Goal: Information Seeking & Learning: Learn about a topic

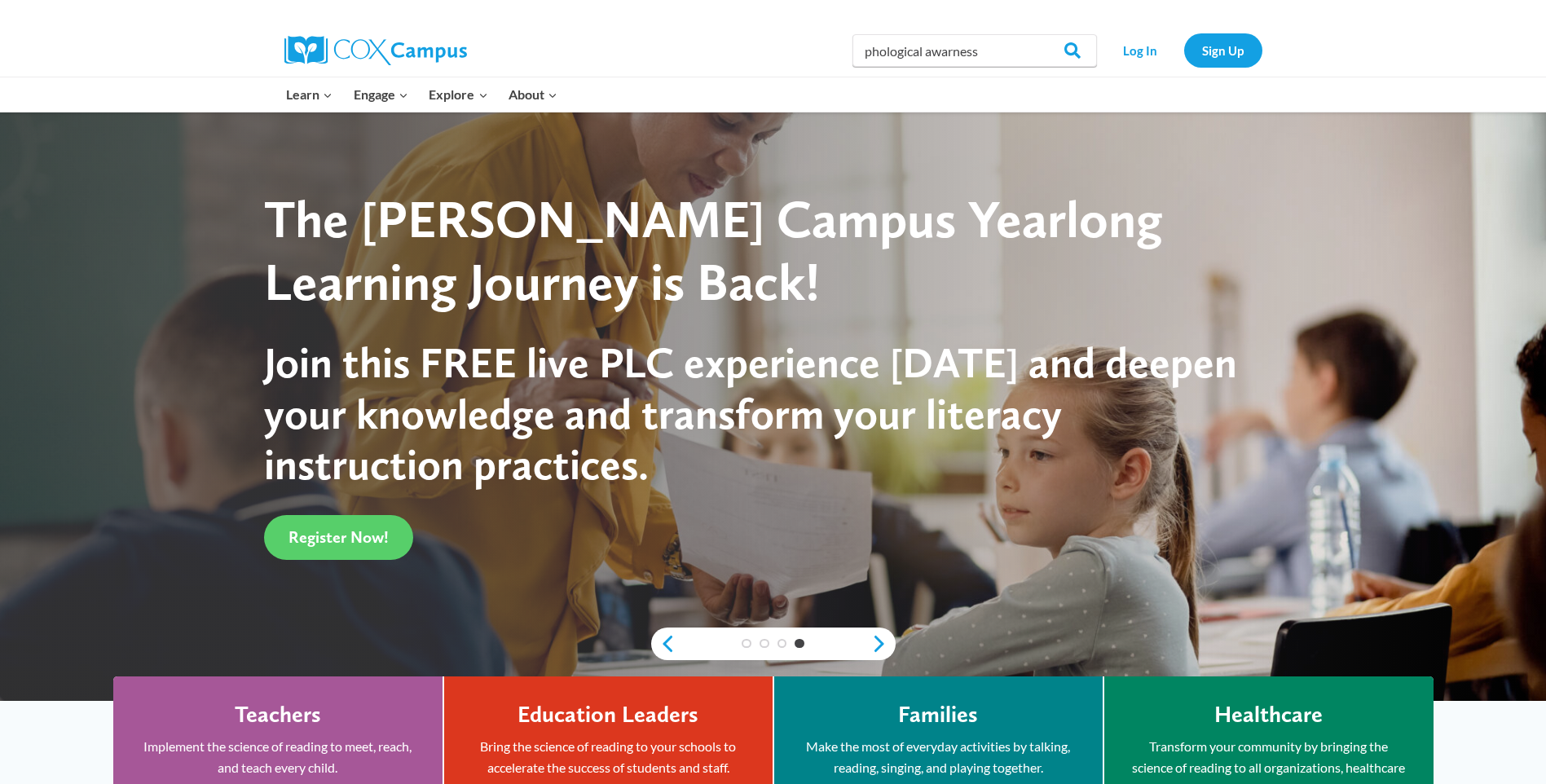
drag, startPoint x: 905, startPoint y: 46, endPoint x: 972, endPoint y: 42, distance: 67.1
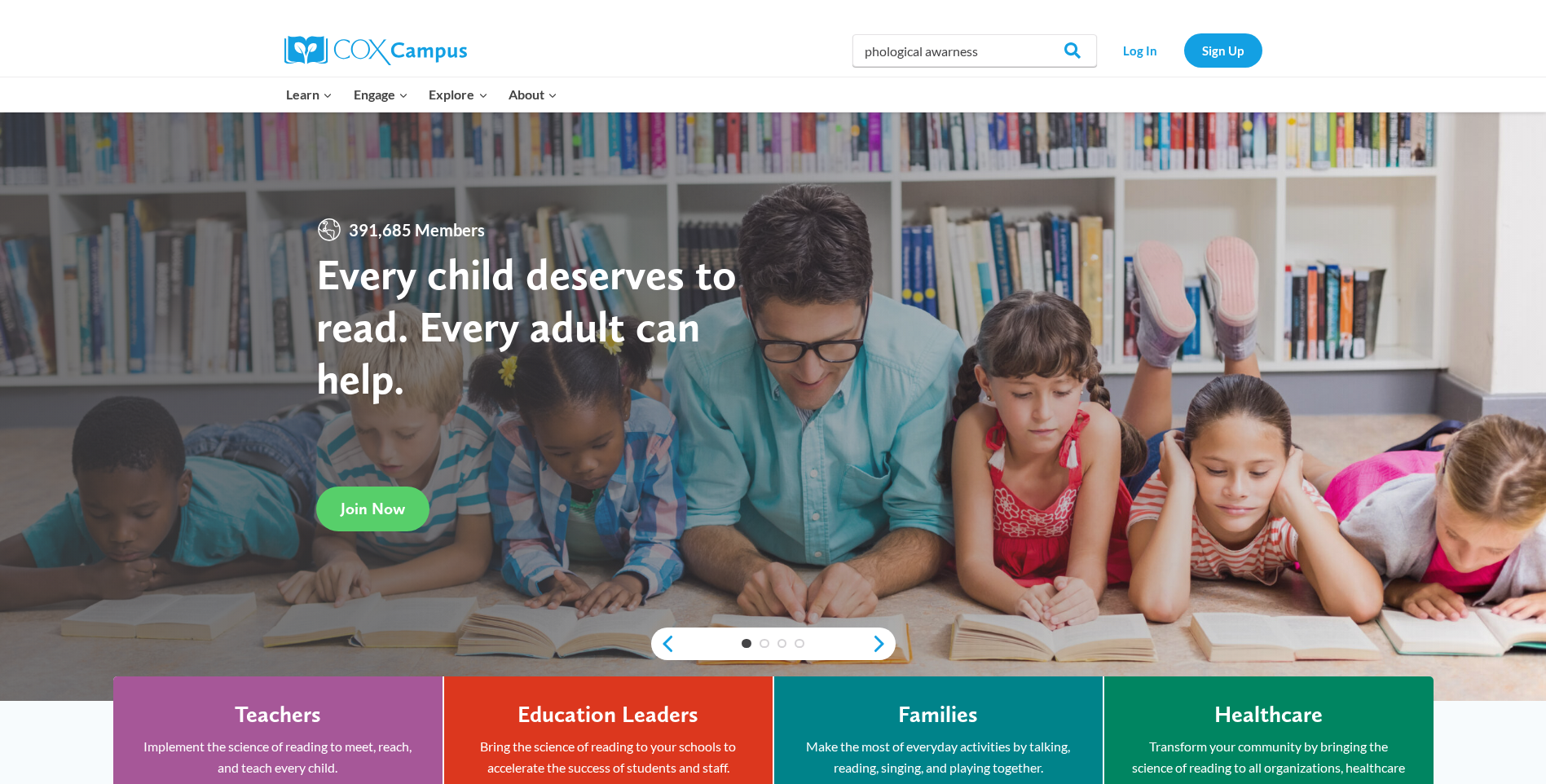
drag, startPoint x: 908, startPoint y: 52, endPoint x: 974, endPoint y: 50, distance: 66.0
drag, startPoint x: 926, startPoint y: 51, endPoint x: 822, endPoint y: 48, distance: 104.0
click at [822, 48] on div "Search in https://coxcampus.org/ phological awareness Search Search Log In Sign…" at bounding box center [961, 50] width 603 height 52
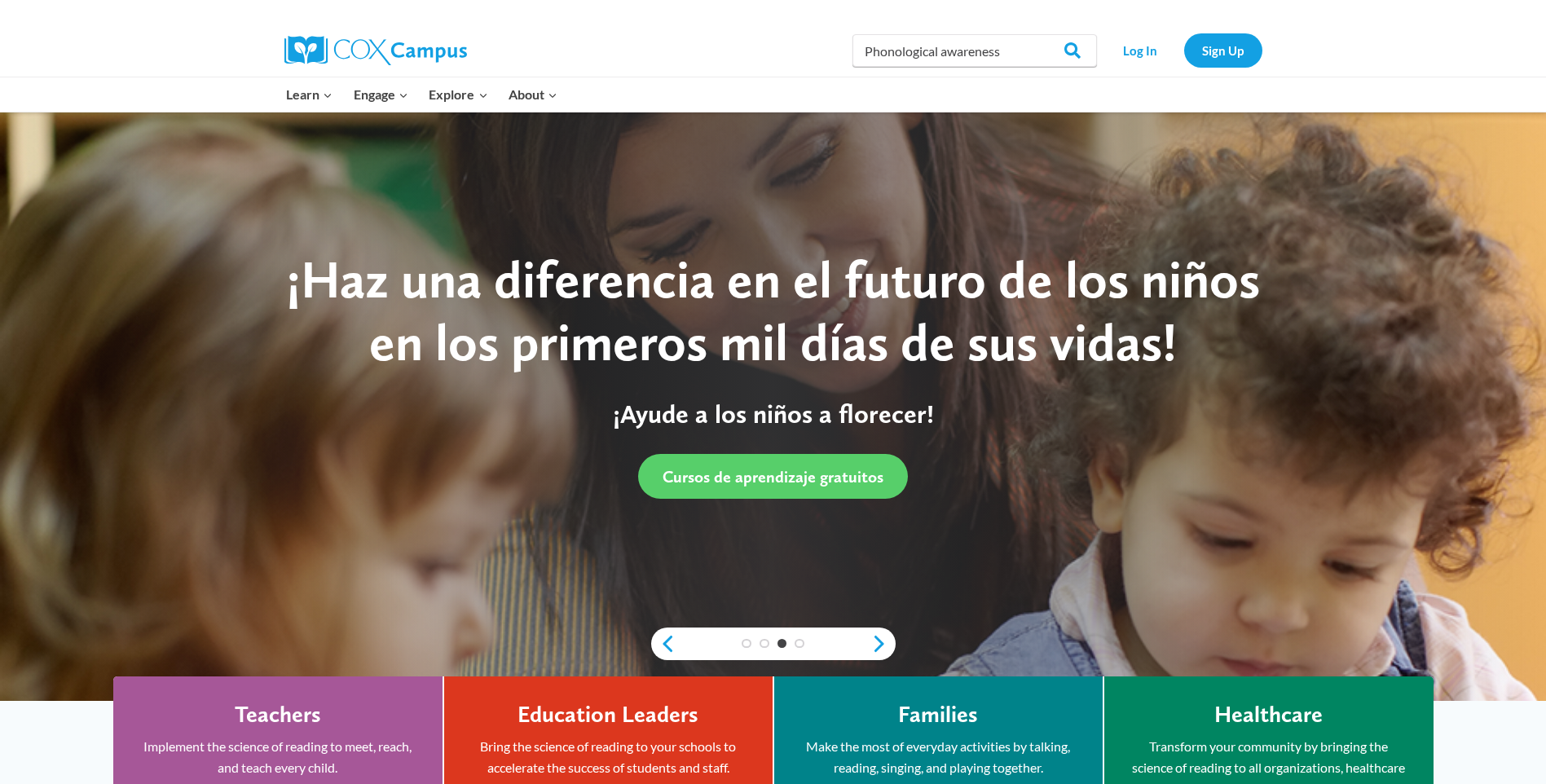
click at [1013, 61] on input "Phonological awareness" at bounding box center [974, 50] width 244 height 32
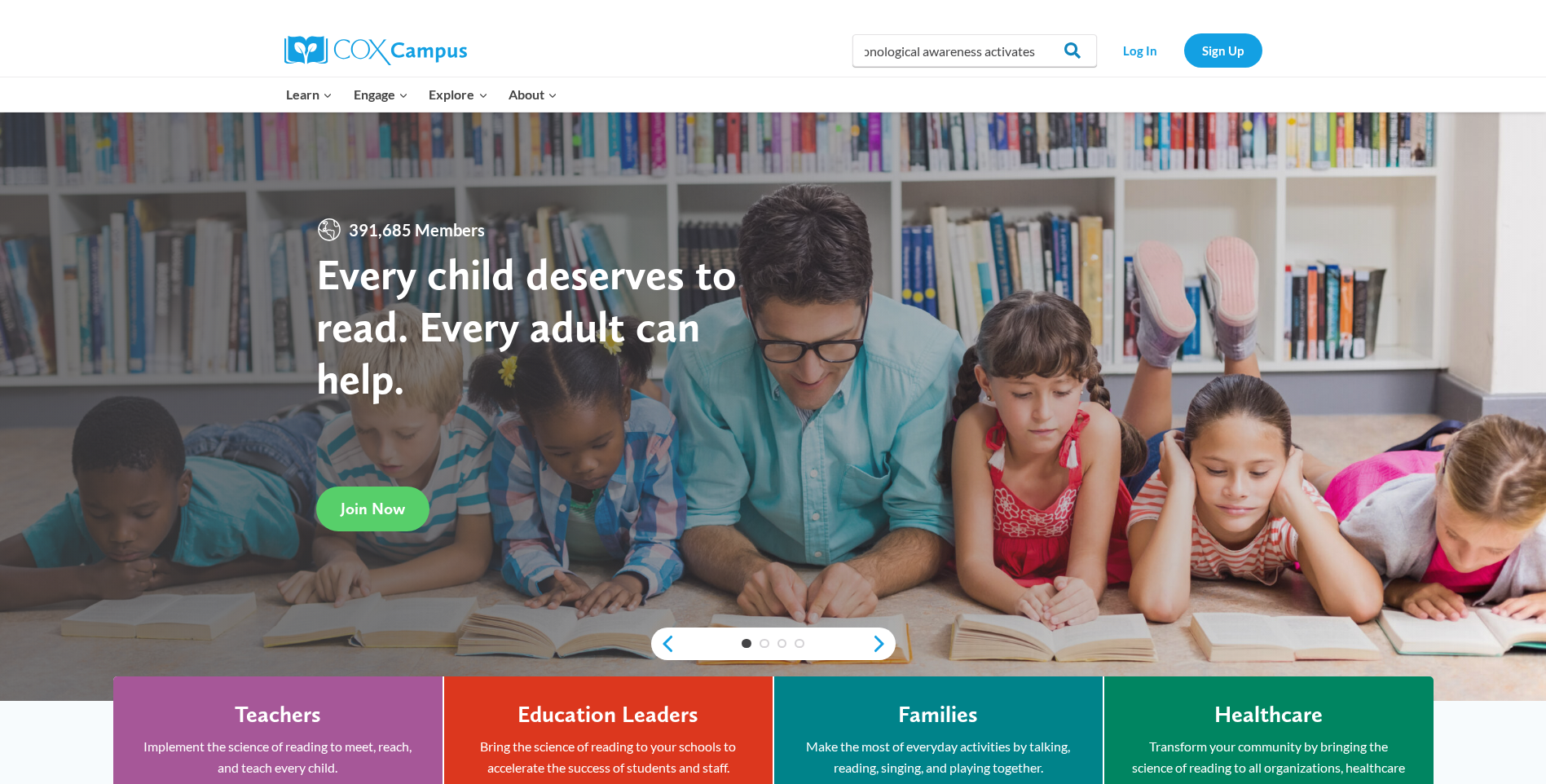
scroll to position [0, 22]
type input "Phonological awareness activates"
click at [1082, 54] on input "Search" at bounding box center [1065, 50] width 64 height 32
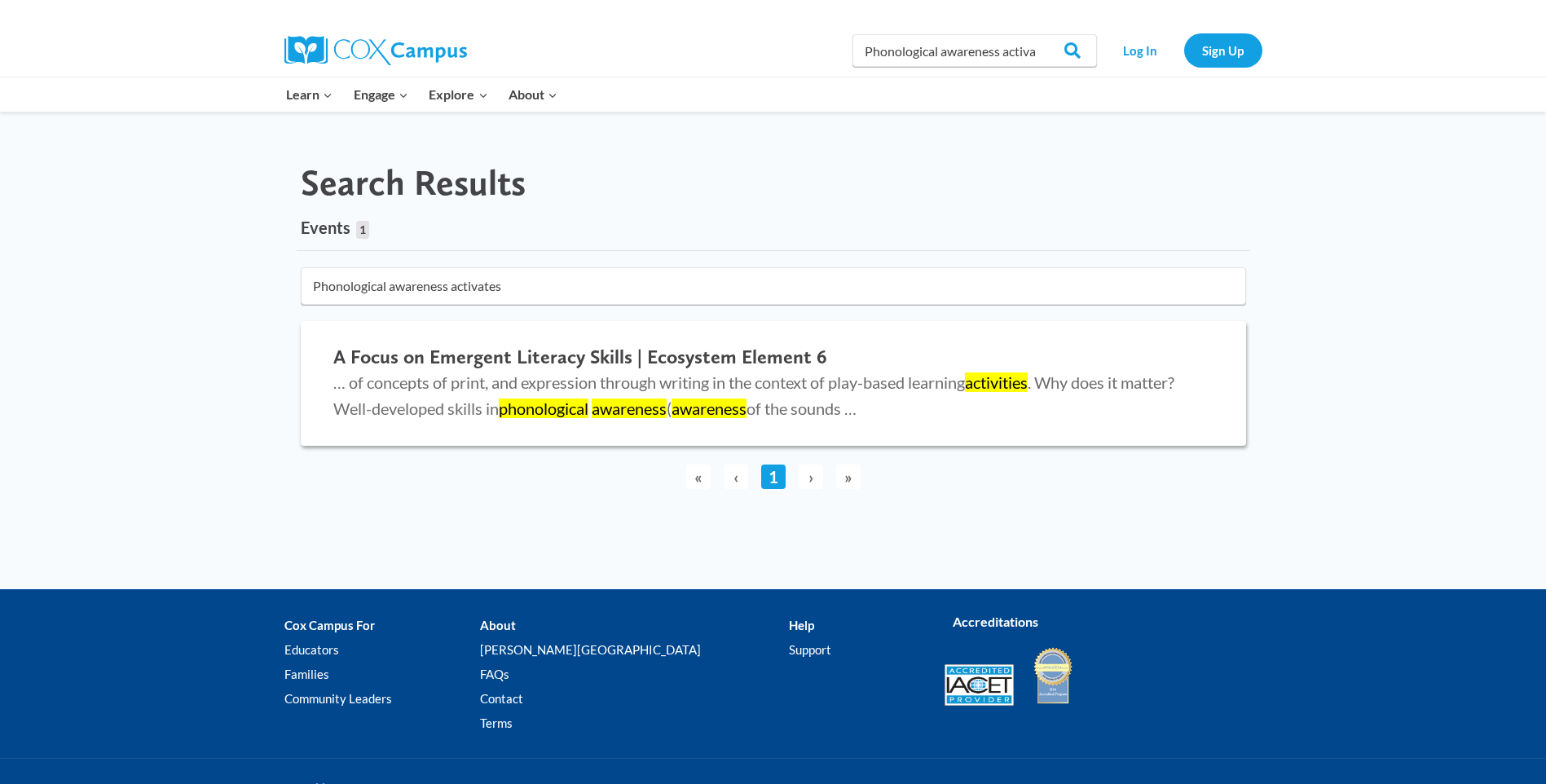
click at [604, 358] on h2 "A Focus on Emergent Literacy Skills | Ecosystem Element 6" at bounding box center [773, 357] width 881 height 23
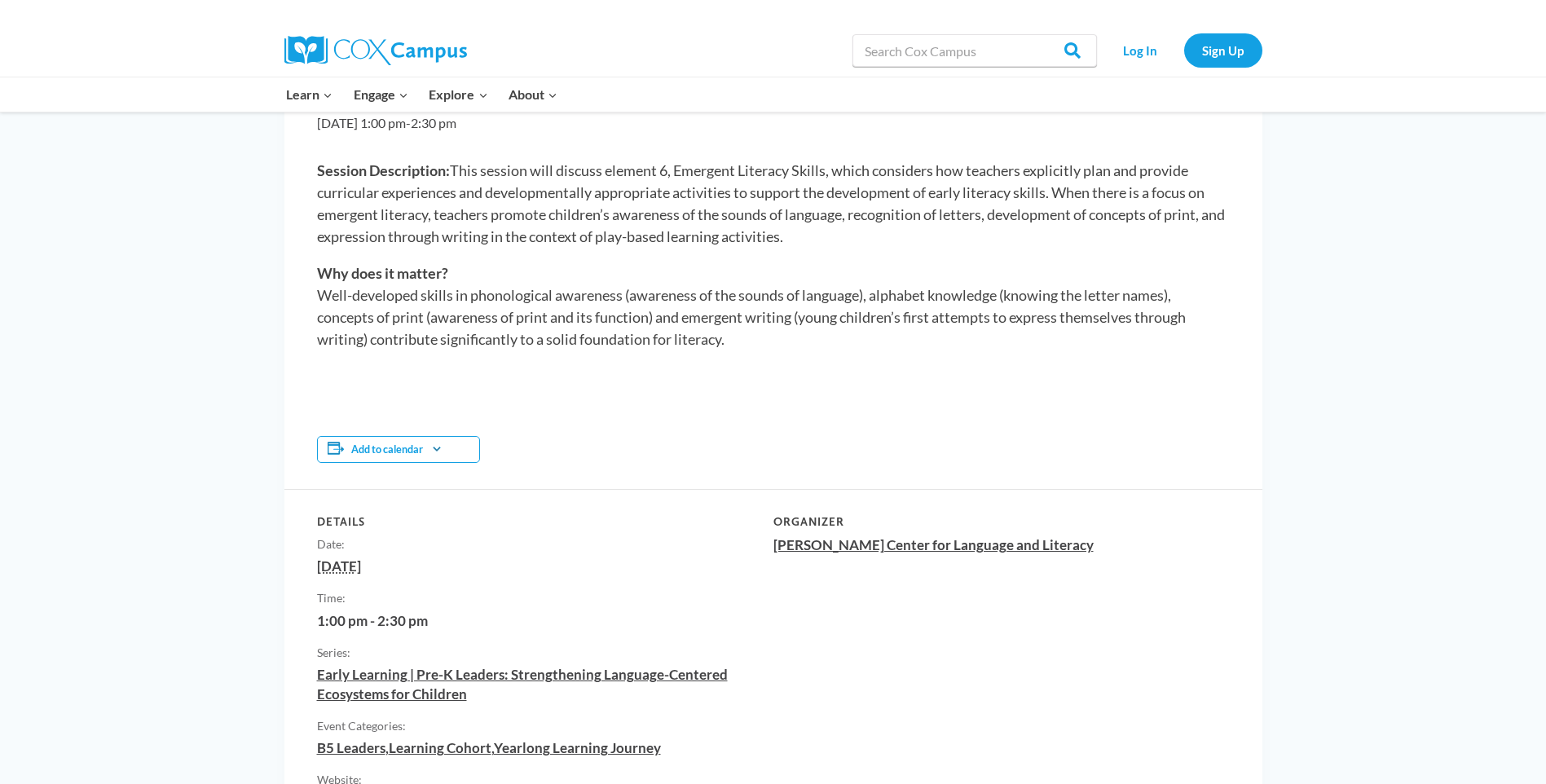
scroll to position [326, 0]
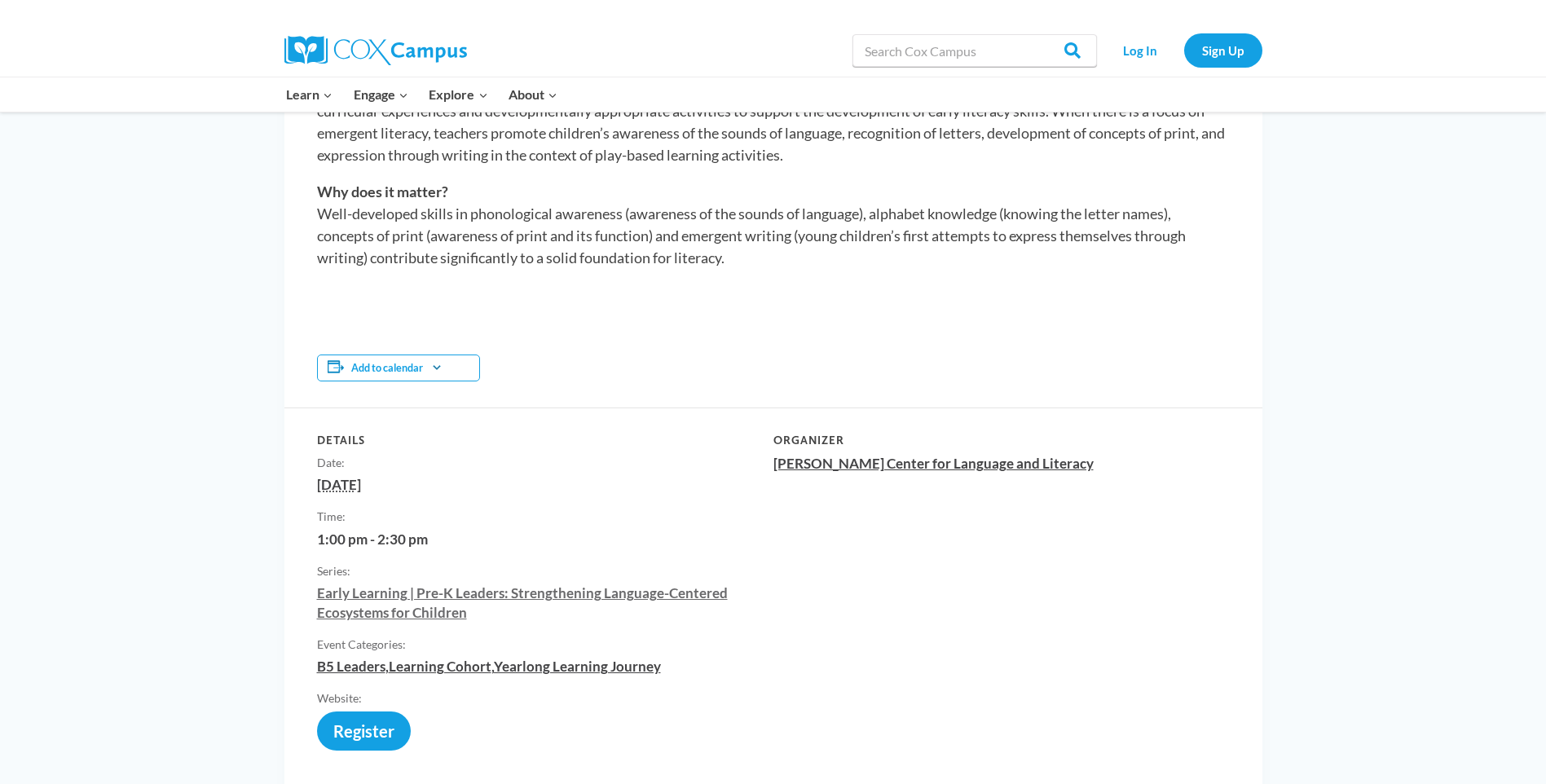
click at [351, 597] on link "Early Learning | Pre-K Leaders: Strengthening Language-Centered Ecosystems for …" at bounding box center [523, 602] width 410 height 37
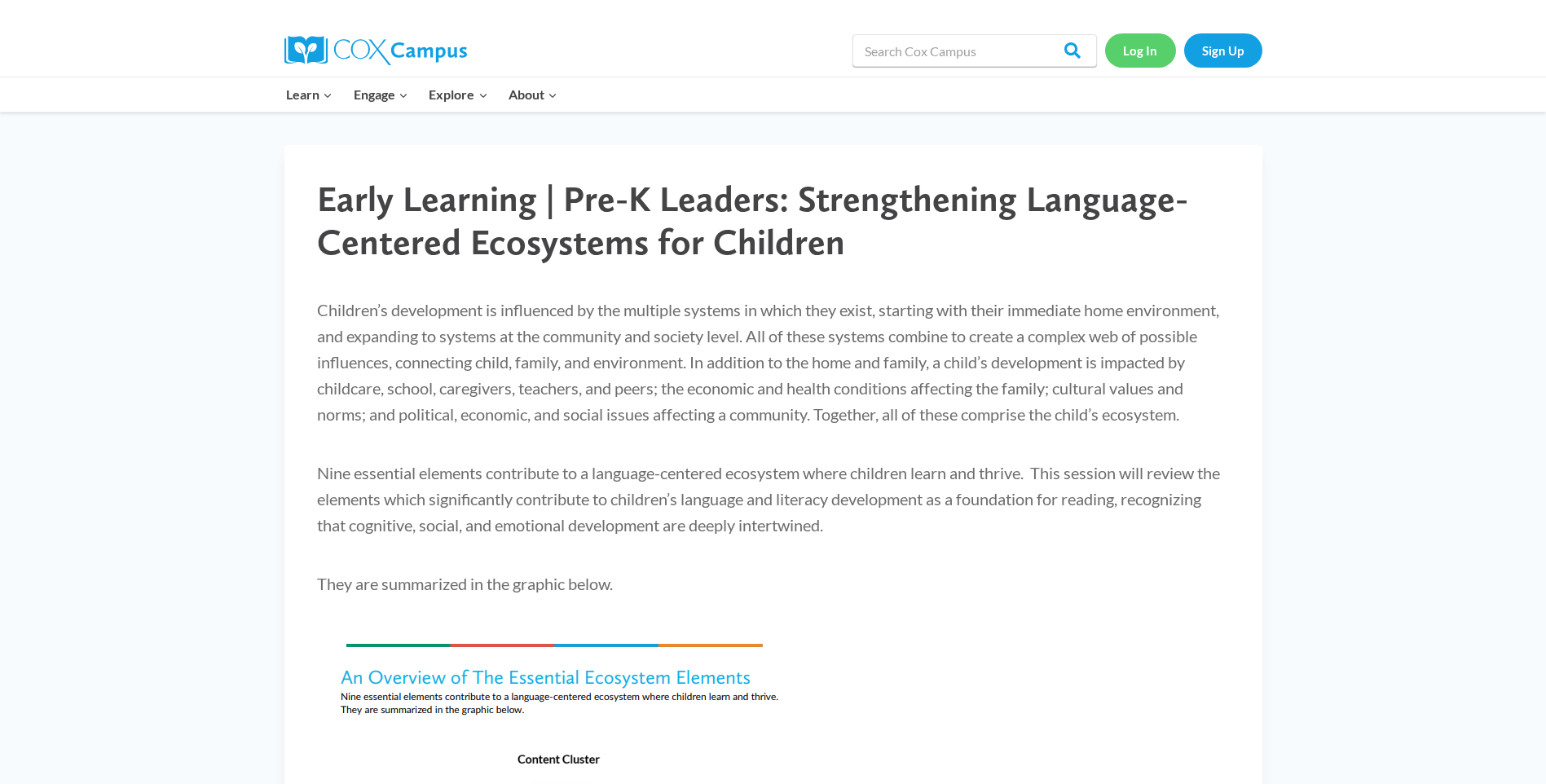
click at [1135, 56] on link "Log In" at bounding box center [1140, 50] width 71 height 33
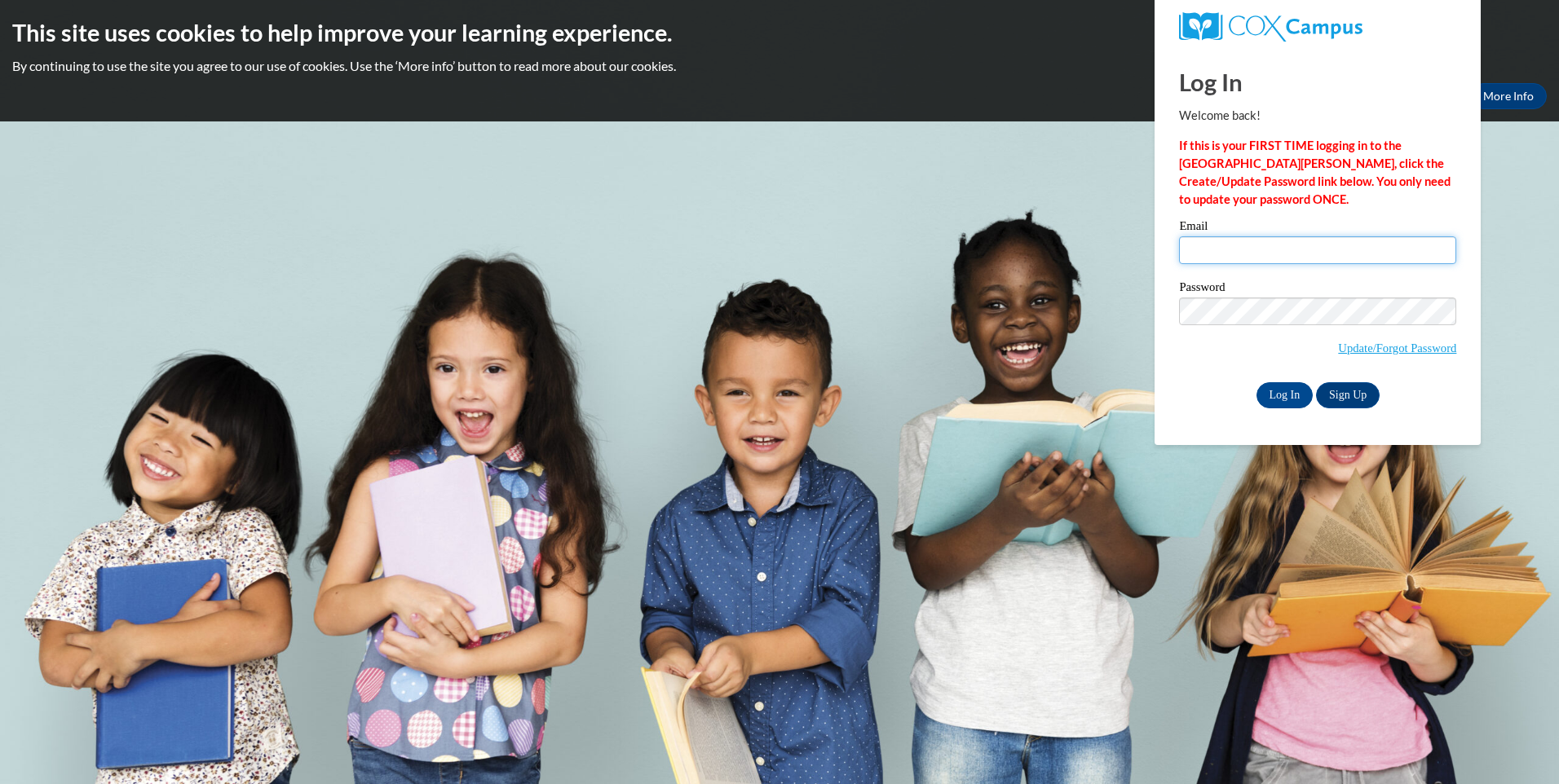
click at [1275, 252] on input "Email" at bounding box center [1318, 250] width 278 height 27
type input "howard.764@buckeyemail.osu.edu"
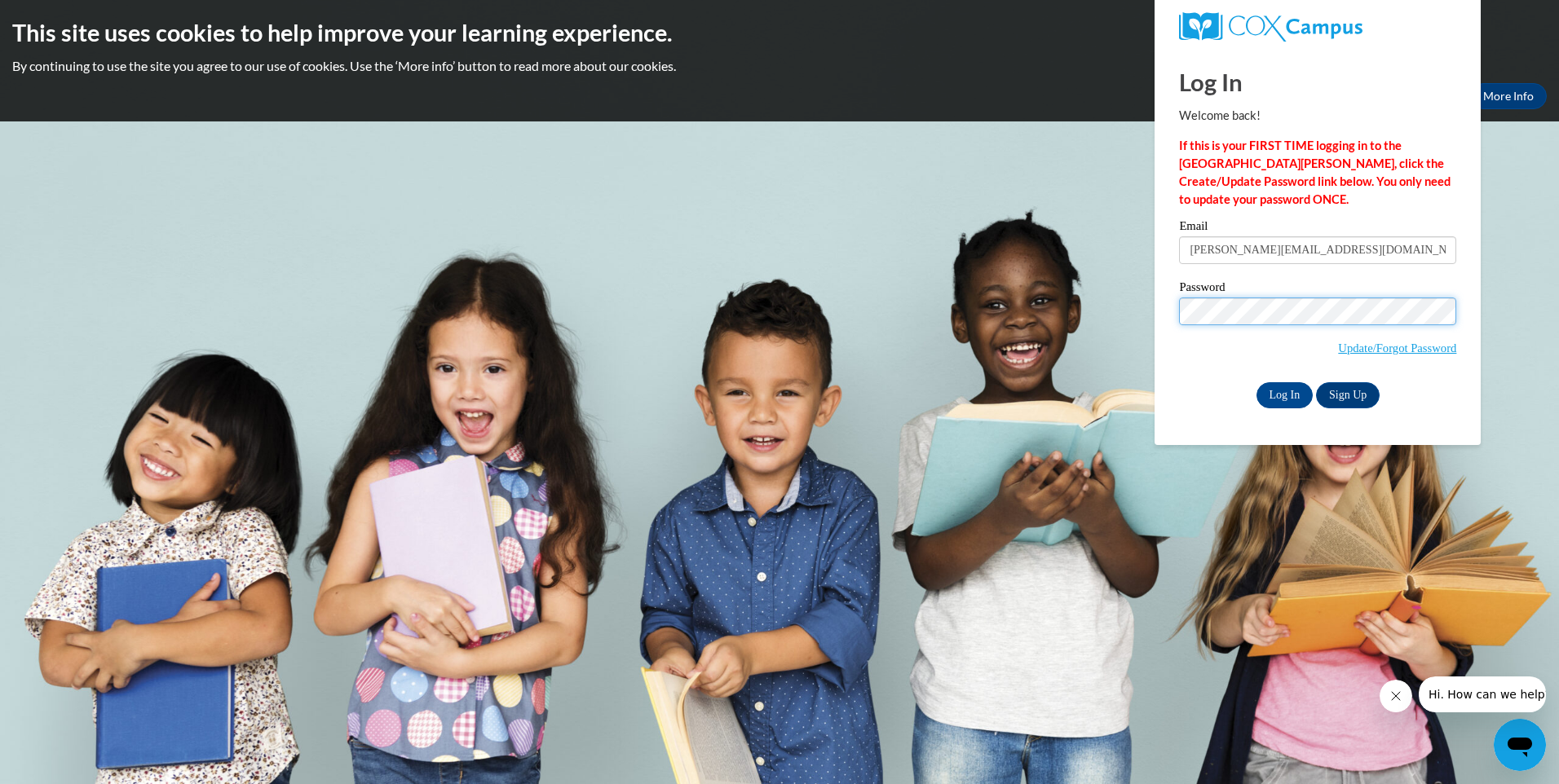
click at [1257, 382] on input "Log In" at bounding box center [1285, 394] width 57 height 26
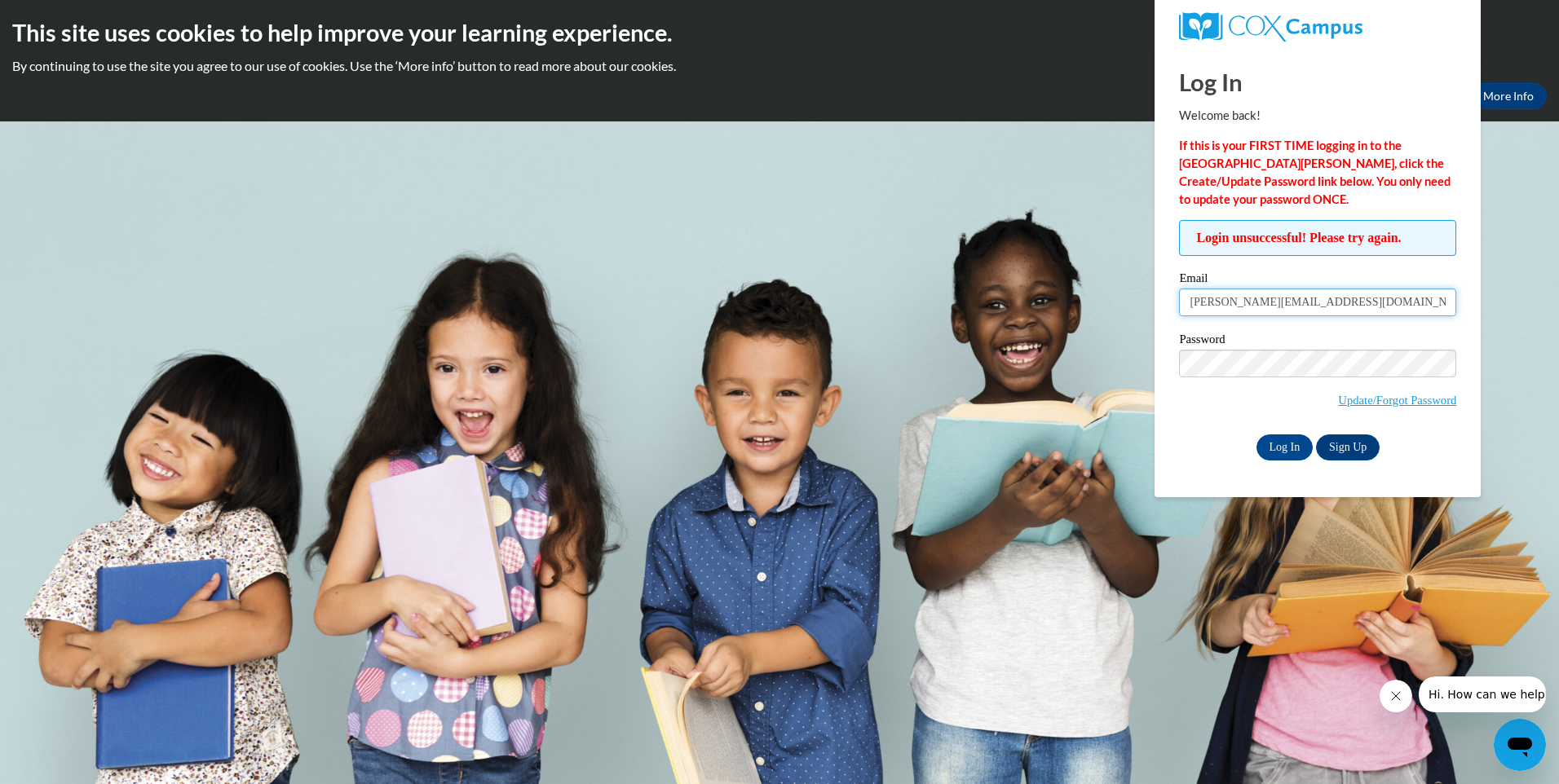
drag, startPoint x: 1336, startPoint y: 301, endPoint x: 1093, endPoint y: 244, distance: 249.6
click at [1093, 243] on body "This site uses cookies to help improve your learning experience. By continuing …" at bounding box center [780, 392] width 1559 height 784
type input "akeele0311@gmail.com"
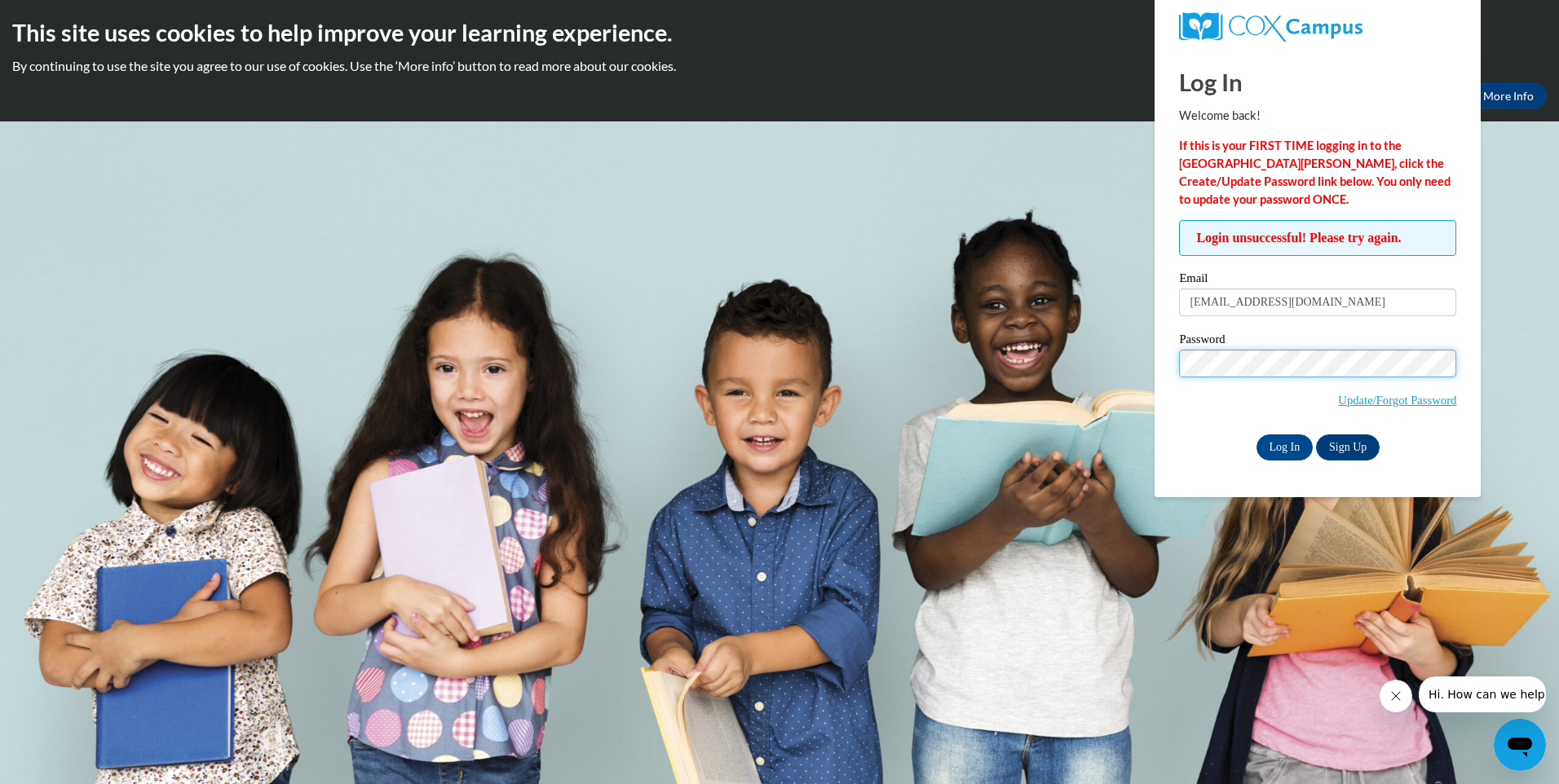
click at [1257, 434] on input "Log In" at bounding box center [1285, 447] width 57 height 26
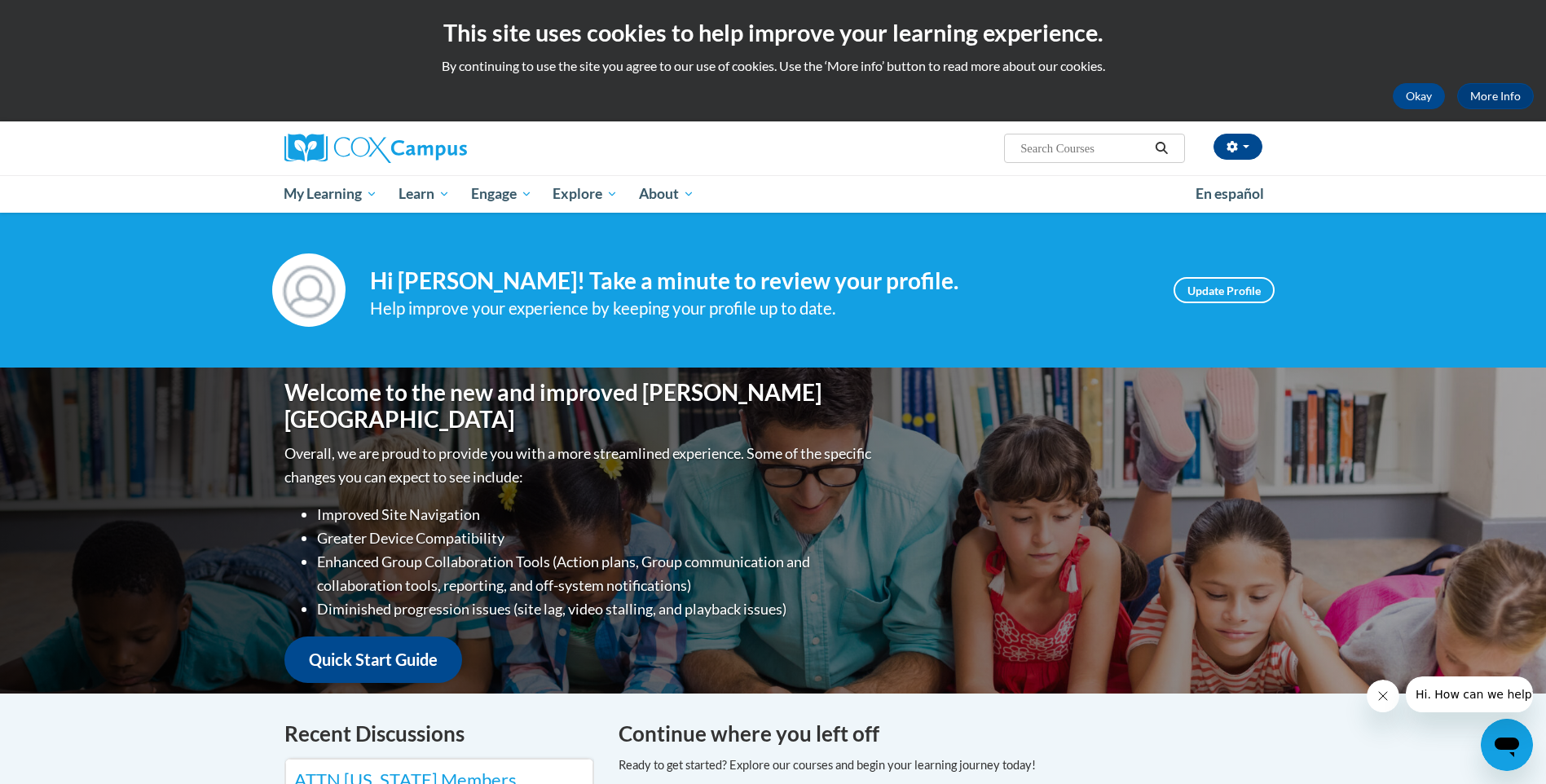
click at [1054, 154] on input "Search..." at bounding box center [1083, 149] width 130 height 20
type input "phonological awareness"
click at [1161, 146] on icon "Search" at bounding box center [1161, 148] width 15 height 12
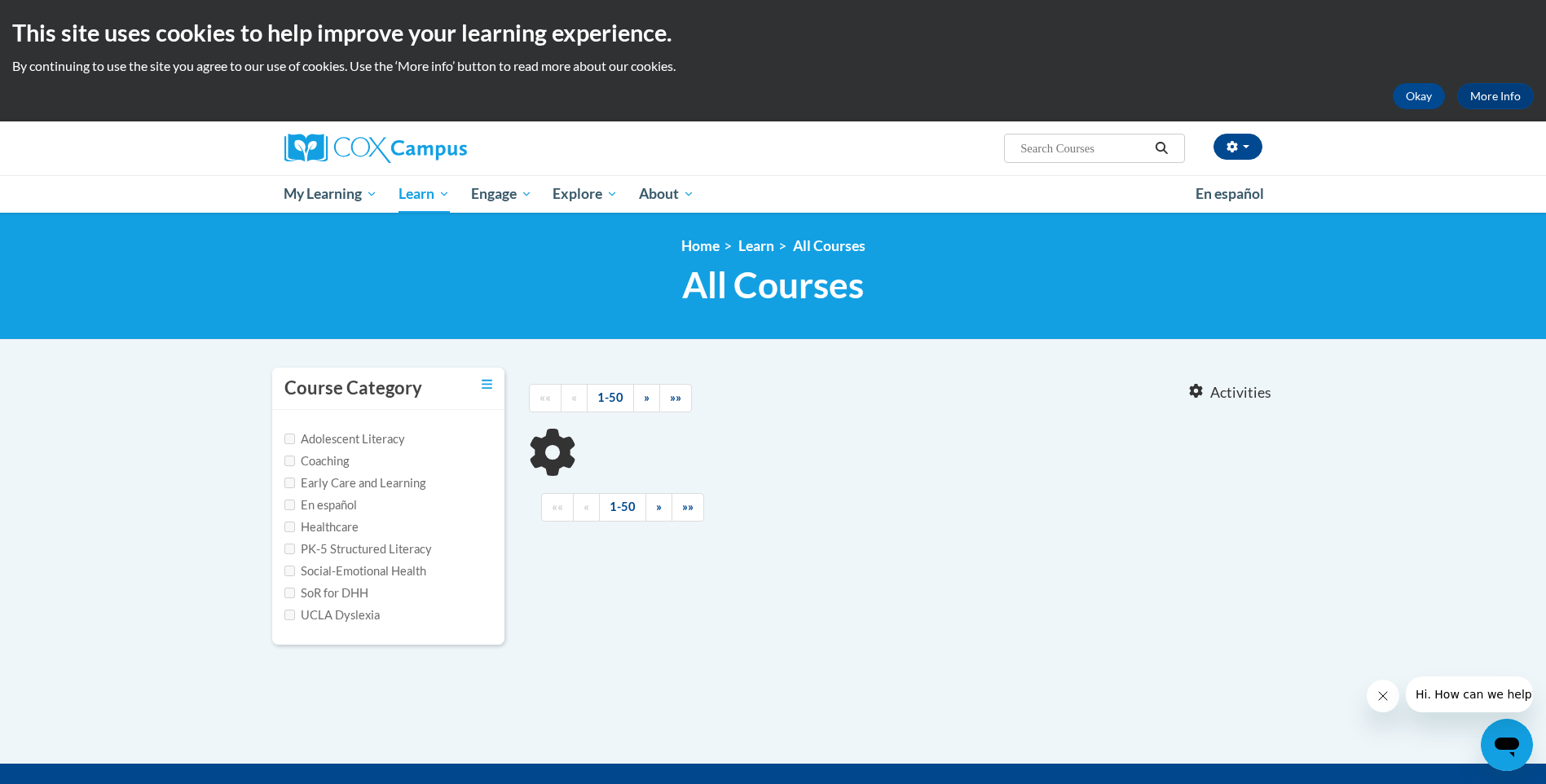
type input "phonological awareness"
click at [289, 461] on input "Coaching" at bounding box center [289, 460] width 11 height 11
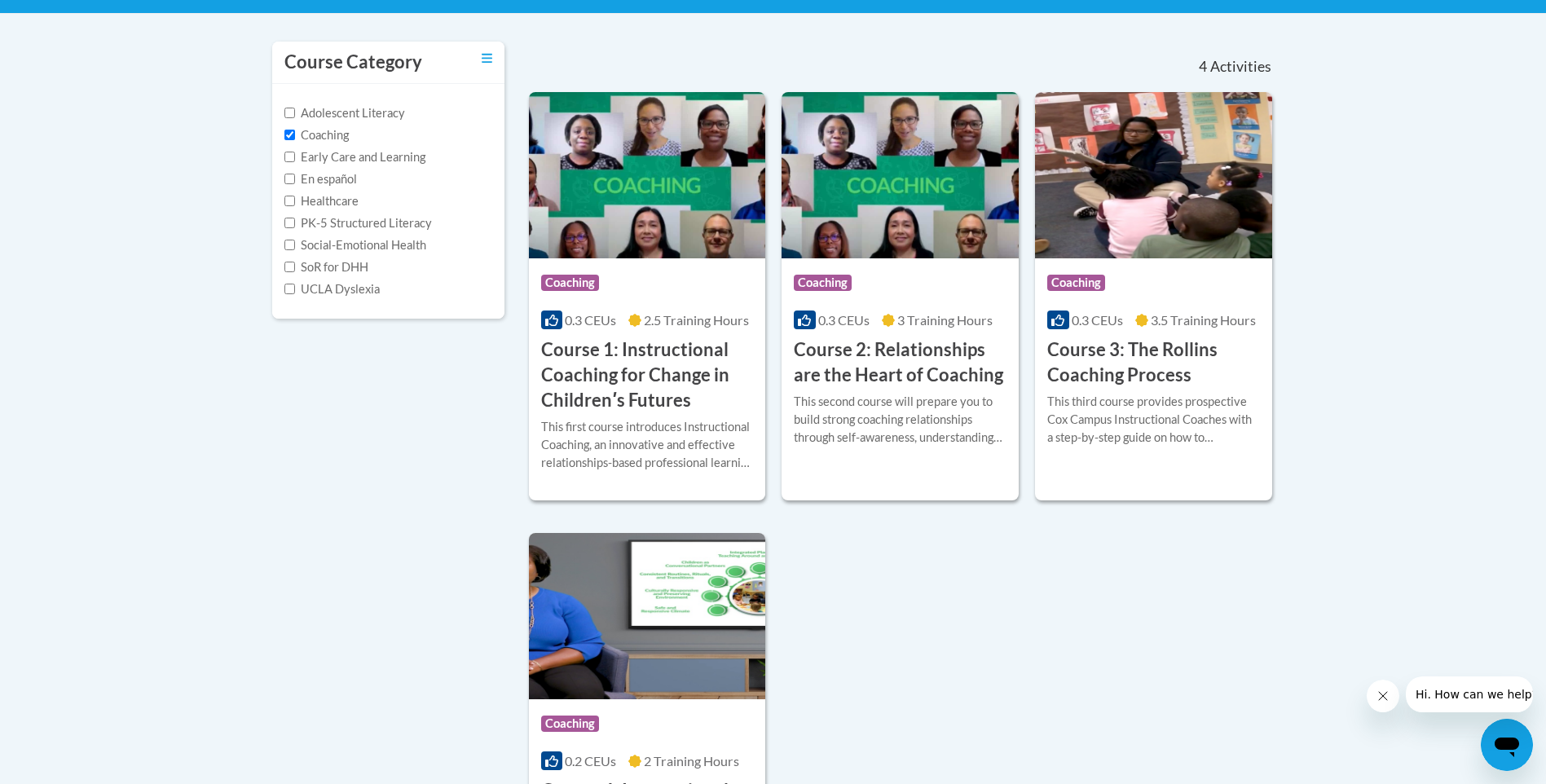
scroll to position [244, 0]
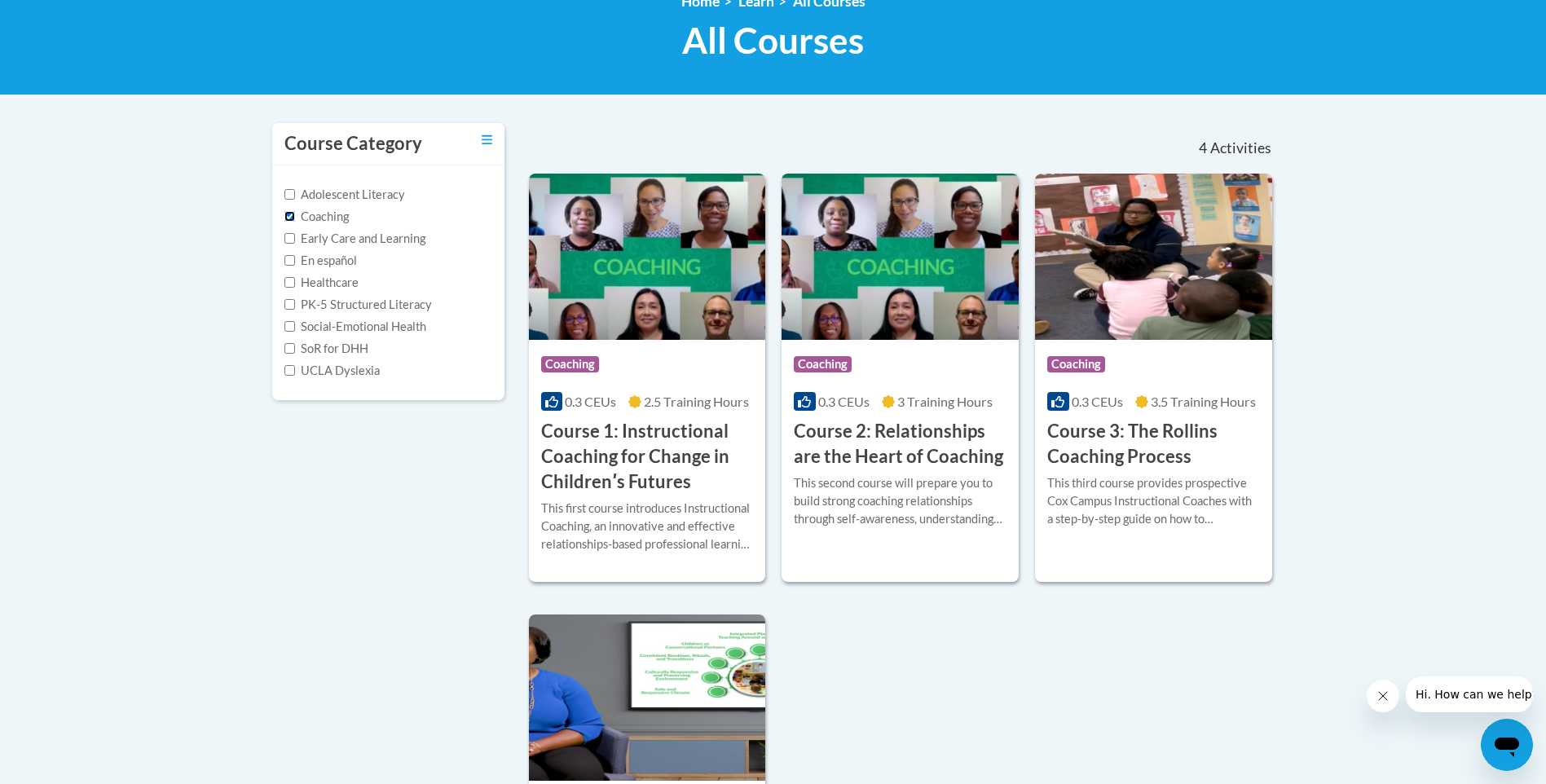
click at [291, 217] on input "Coaching" at bounding box center [289, 216] width 11 height 11
checkbox input "false"
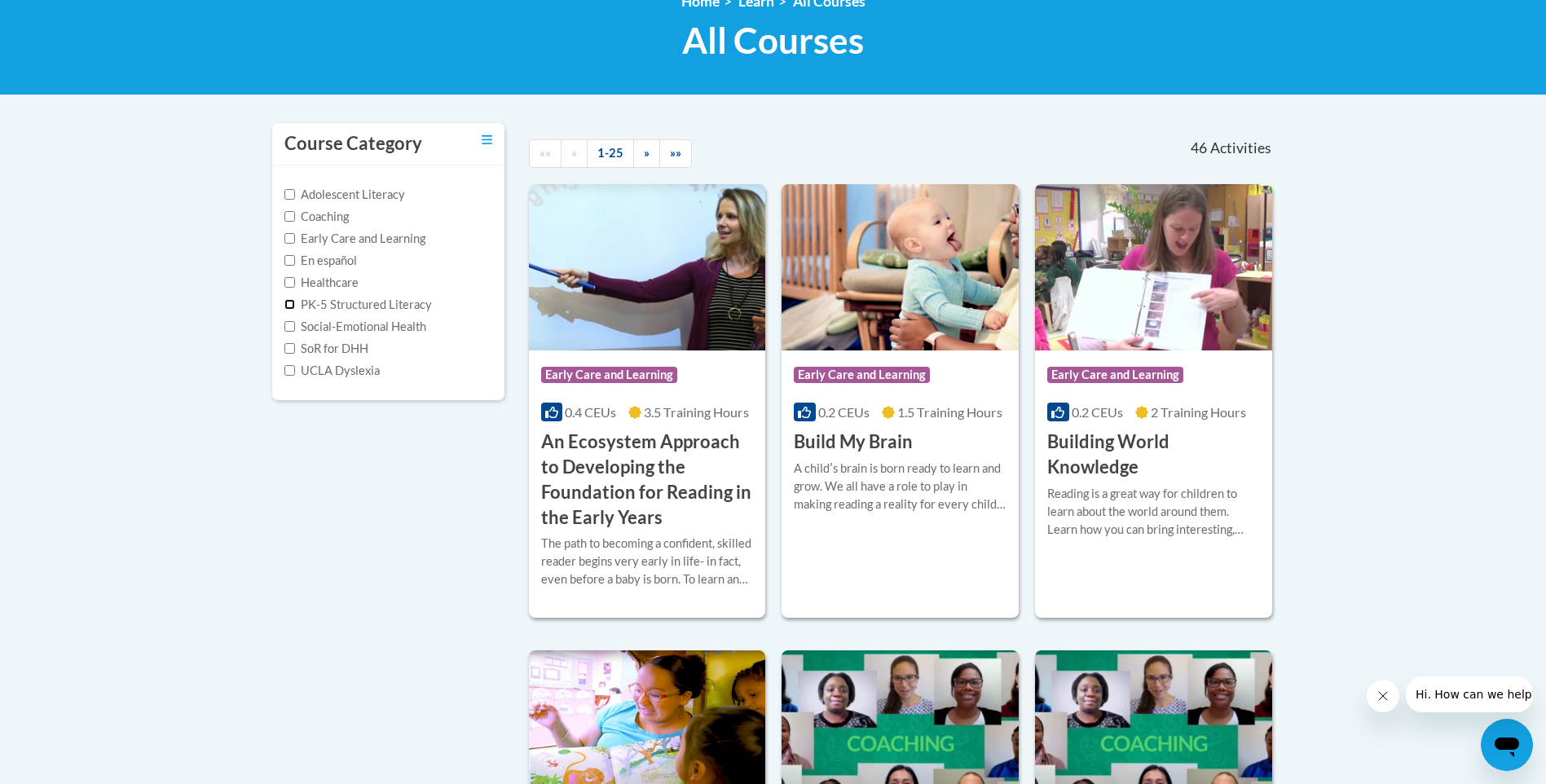
click at [284, 307] on input "PK-5 Structured Literacy" at bounding box center [289, 304] width 11 height 11
checkbox input "true"
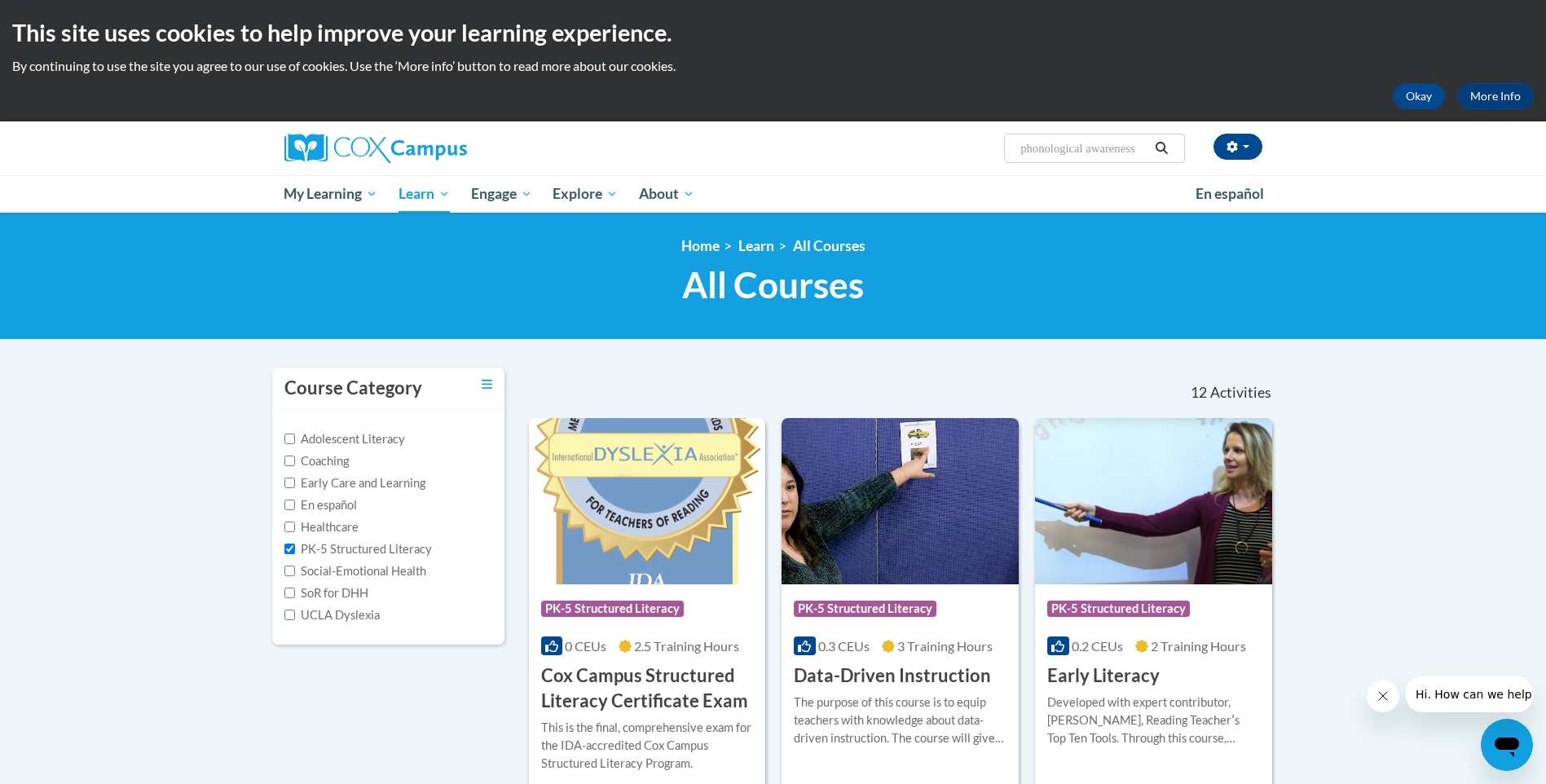
scroll to position [81, 0]
